Goal: Transaction & Acquisition: Download file/media

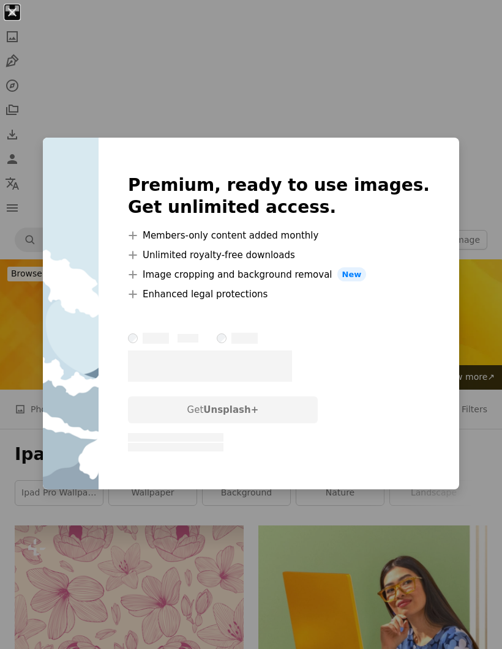
scroll to position [1729, 0]
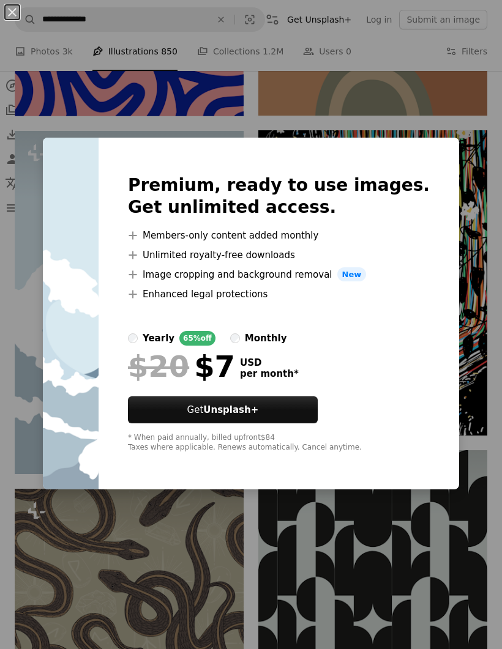
click at [365, 106] on div "An X shape Premium, ready to use images. Get unlimited access. A plus sign Memb…" at bounding box center [251, 324] width 502 height 649
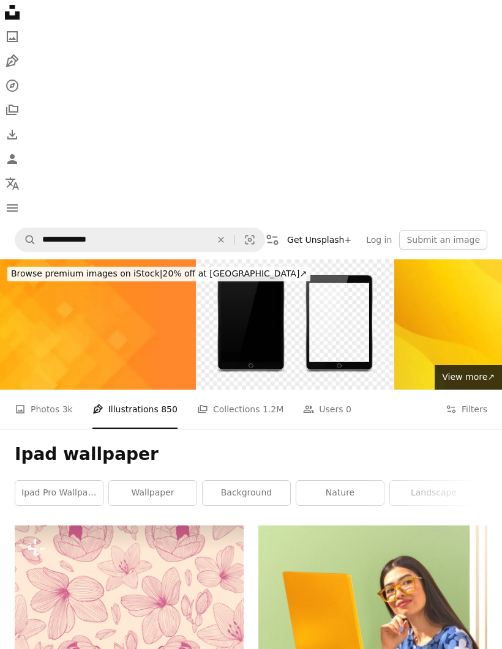
click at [59, 411] on link "A photo Photos 3k" at bounding box center [44, 409] width 58 height 39
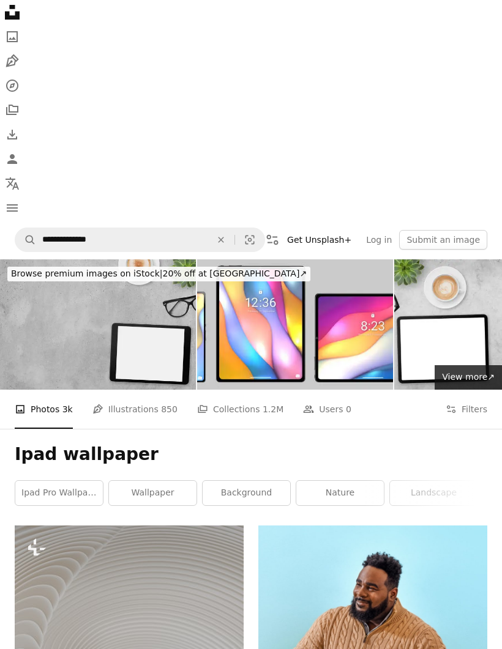
click at [470, 413] on button "Filters Filters" at bounding box center [466, 409] width 42 height 39
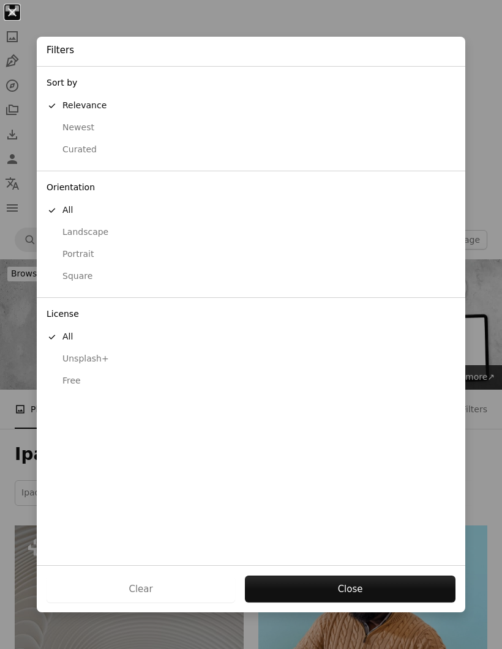
click at [89, 377] on div "Free" at bounding box center [250, 381] width 409 height 12
click at [344, 580] on button "Apply" at bounding box center [349, 589] width 211 height 27
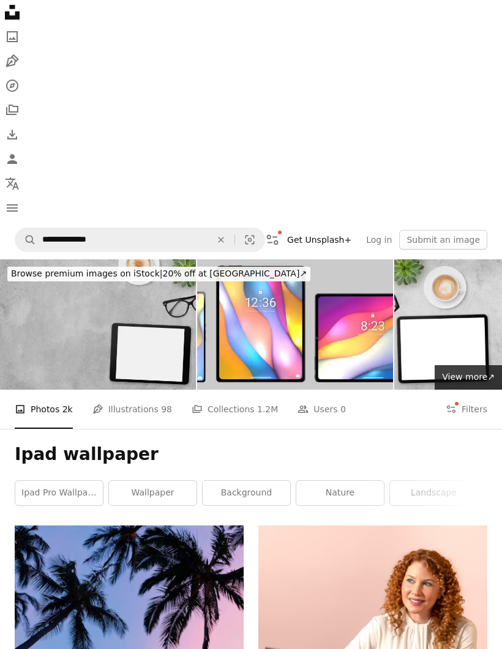
click at [145, 416] on link "Pen Tool Illustrations 98" at bounding box center [132, 409] width 80 height 39
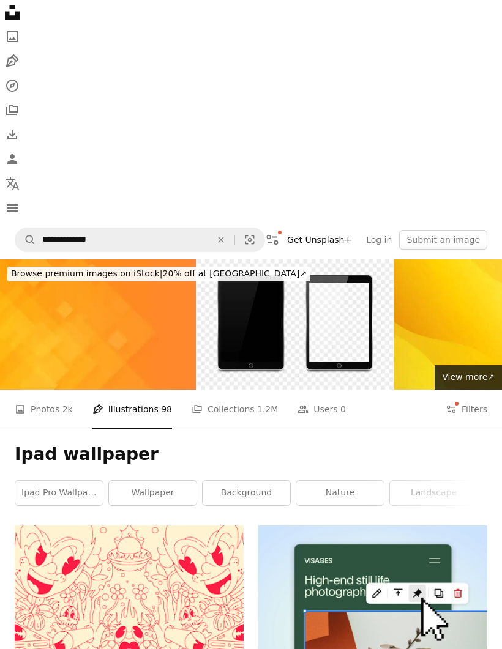
click at [464, 410] on button "Filters Filters" at bounding box center [466, 409] width 42 height 39
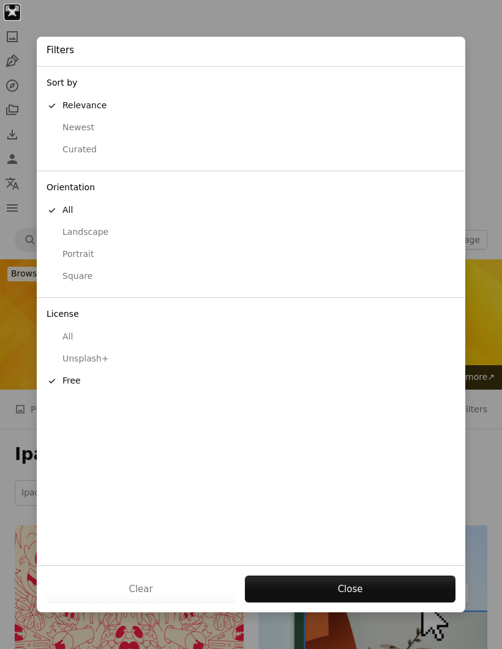
click at [325, 590] on button "Close" at bounding box center [350, 589] width 210 height 27
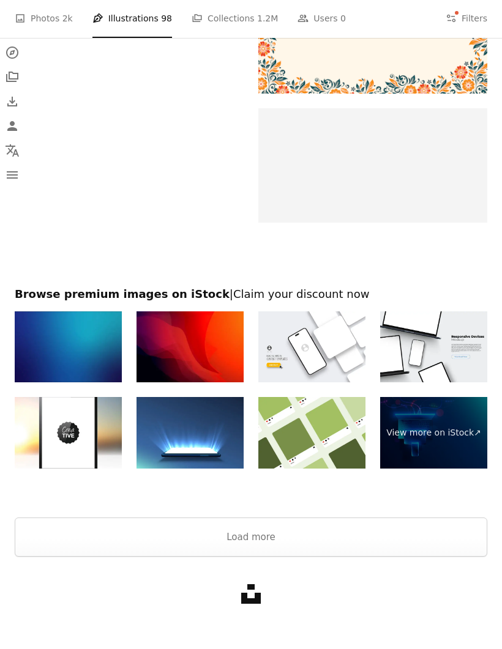
scroll to position [2514, 0]
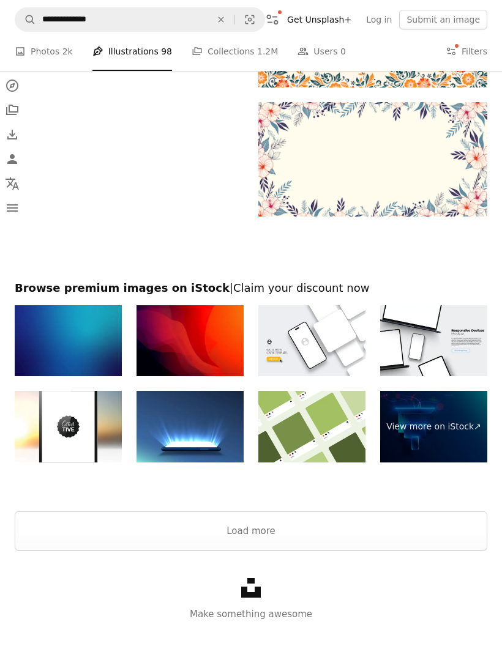
click at [268, 542] on button "Load more" at bounding box center [251, 530] width 472 height 39
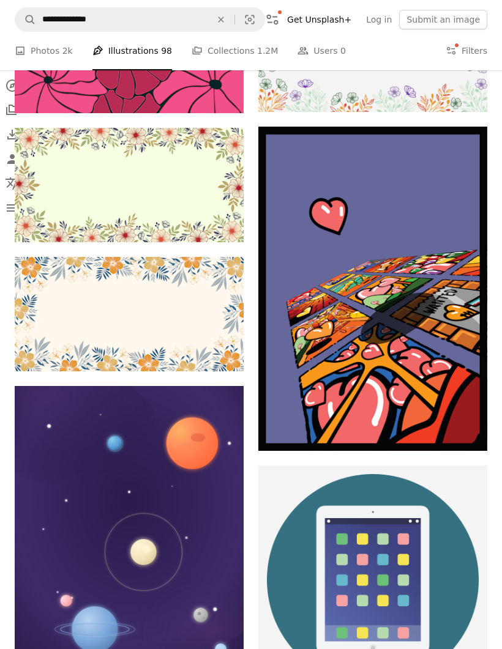
scroll to position [6723, 0]
click at [226, 648] on button "Arrow pointing down" at bounding box center [219, 650] width 24 height 20
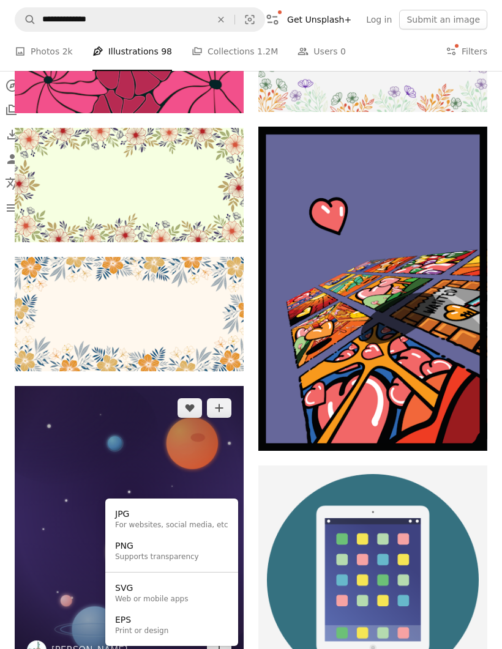
click at [207, 554] on link "PNG Supports transparency" at bounding box center [171, 551] width 123 height 32
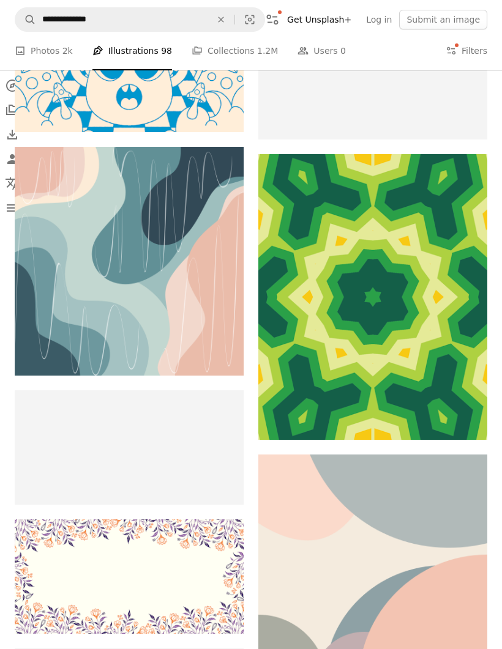
scroll to position [11360, 0]
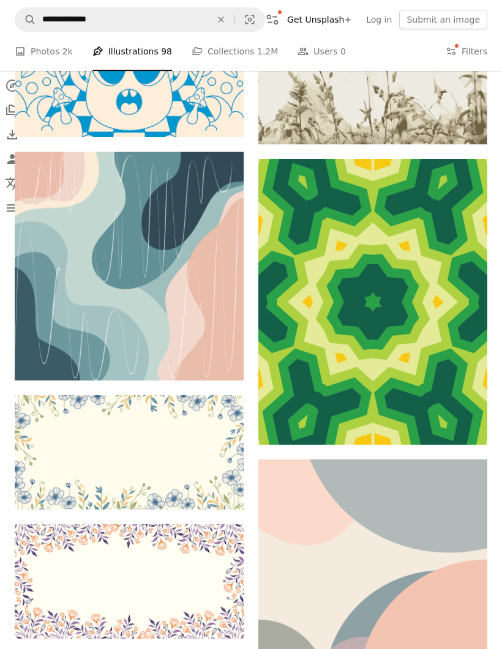
click at [71, 49] on span "2k" at bounding box center [67, 51] width 10 height 13
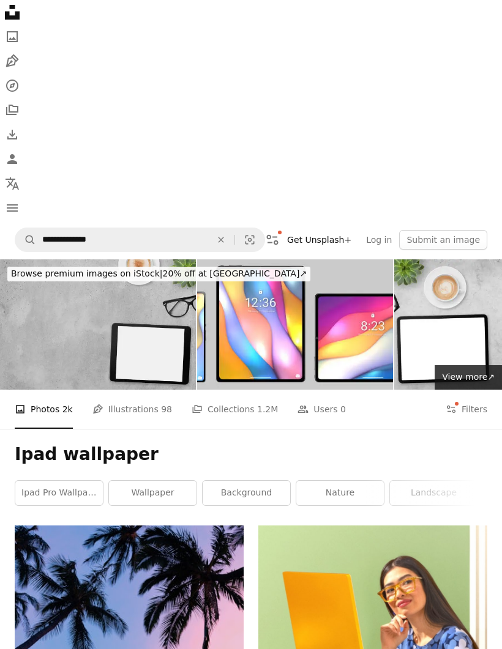
click at [467, 404] on button "Filters Filters" at bounding box center [466, 409] width 42 height 39
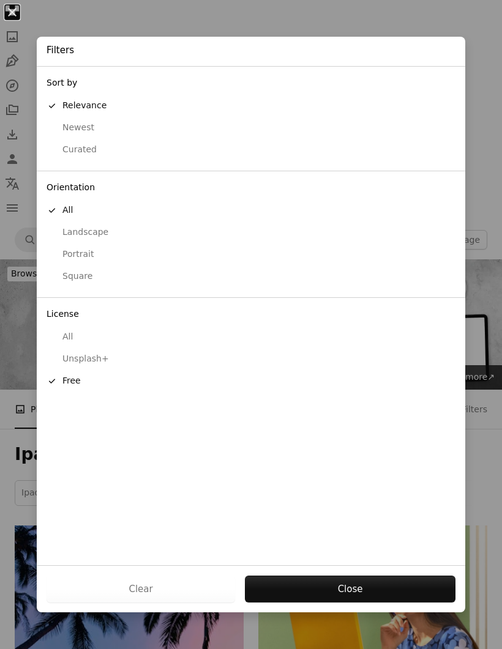
click at [321, 582] on button "Close" at bounding box center [350, 589] width 210 height 27
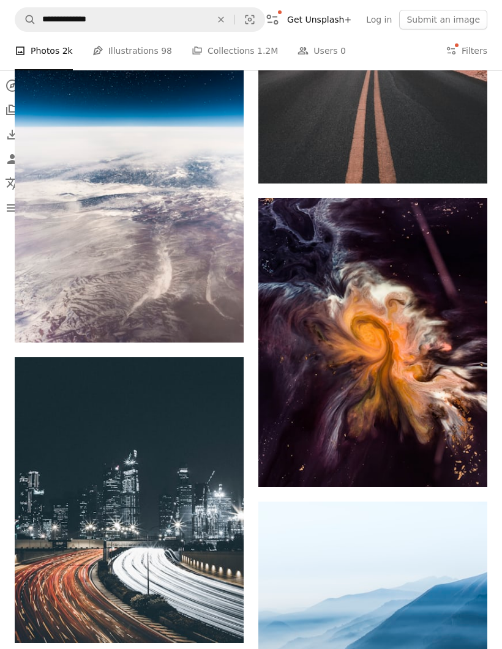
scroll to position [2443, 0]
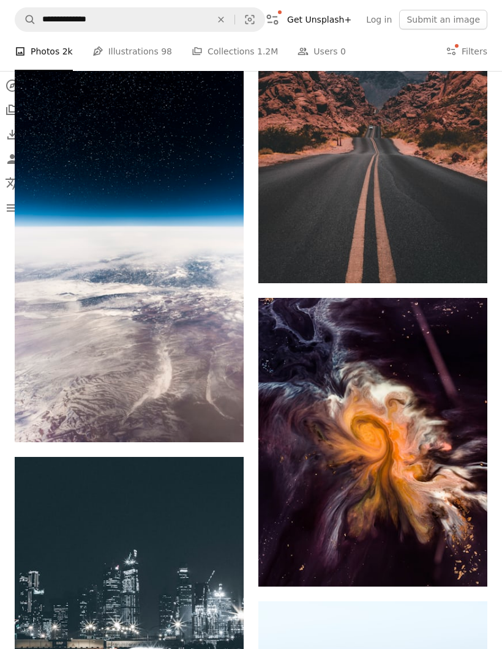
click at [464, 568] on icon "Download" at bounding box center [463, 564] width 8 height 9
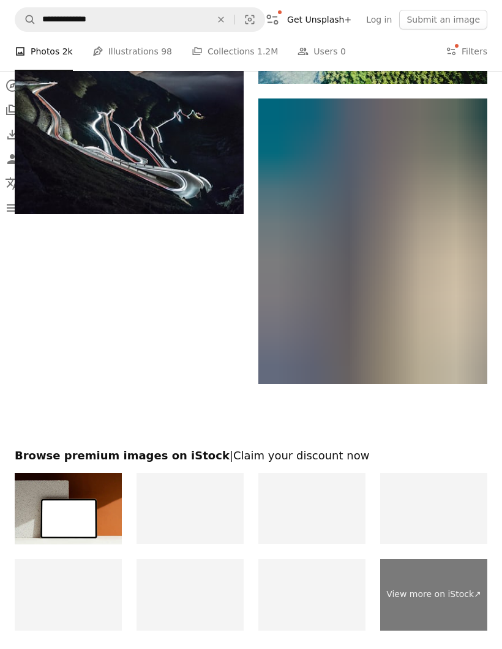
scroll to position [4073, 0]
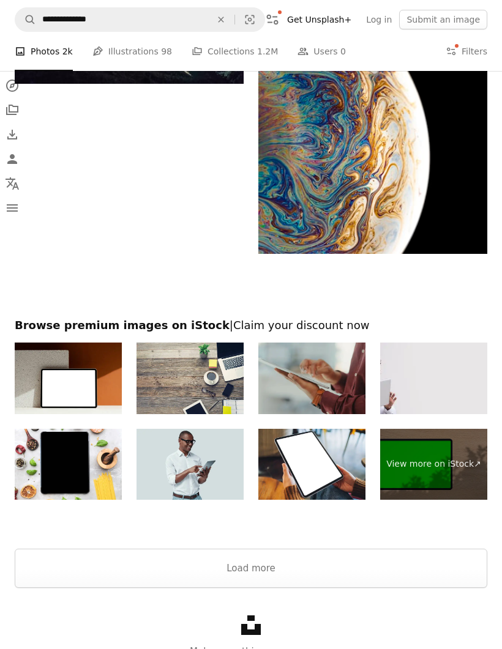
click at [288, 581] on button "Load more" at bounding box center [251, 568] width 472 height 39
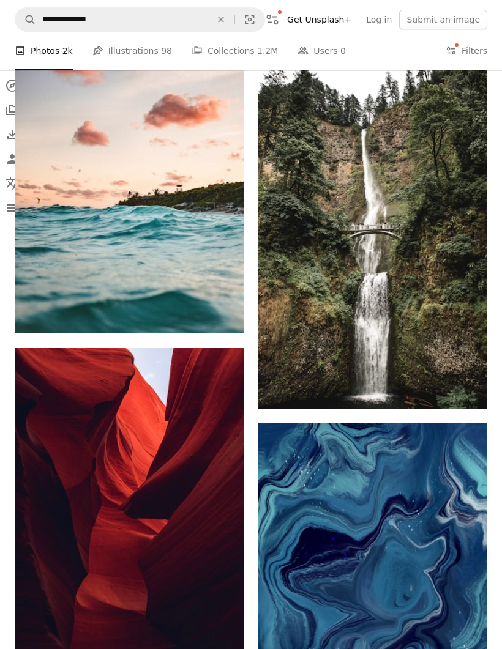
scroll to position [5325, 0]
click at [462, 390] on icon "Download" at bounding box center [463, 386] width 8 height 9
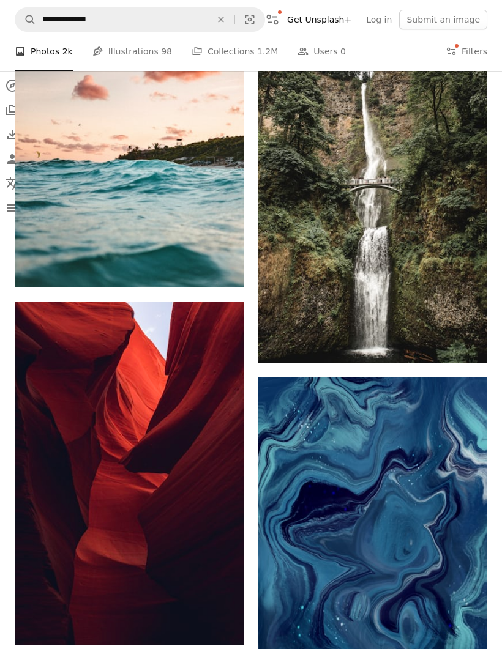
click at [470, 350] on link "Arrow pointing down" at bounding box center [462, 341] width 24 height 20
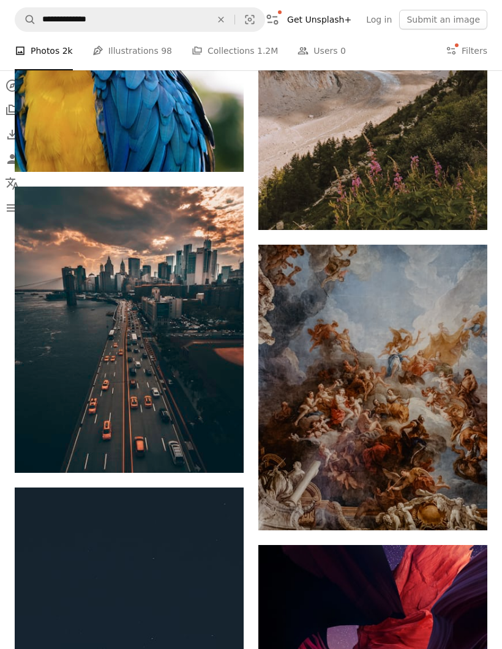
scroll to position [8351, 0]
click at [461, 514] on icon "Arrow pointing down" at bounding box center [462, 507] width 10 height 15
